Goal: Task Accomplishment & Management: Manage account settings

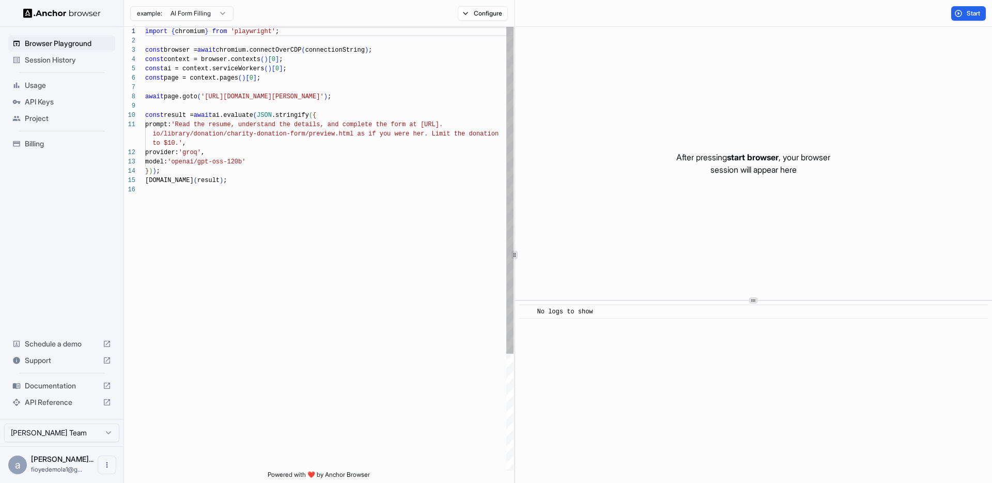
scroll to position [93, 0]
click at [23, 144] on div "Billing" at bounding box center [61, 143] width 107 height 17
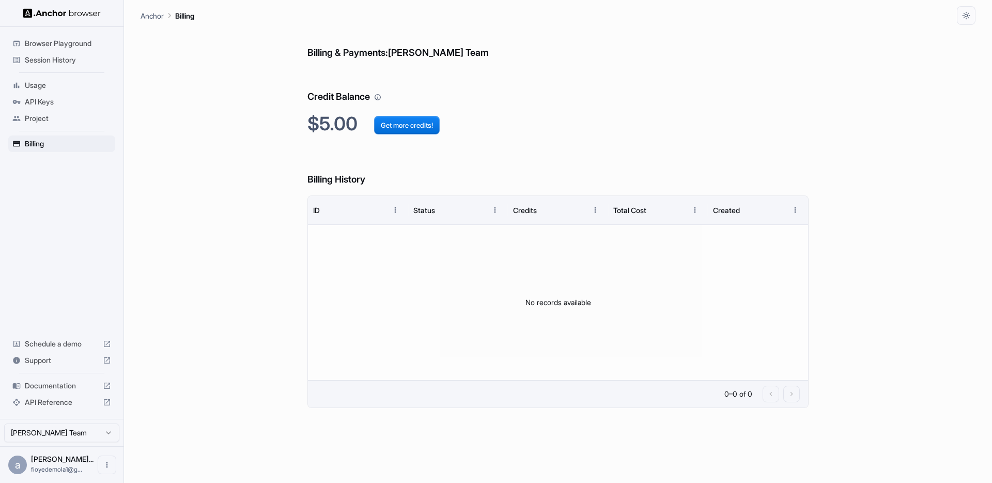
click at [36, 97] on span "API Keys" at bounding box center [68, 102] width 86 height 10
